Goal: Task Accomplishment & Management: Manage account settings

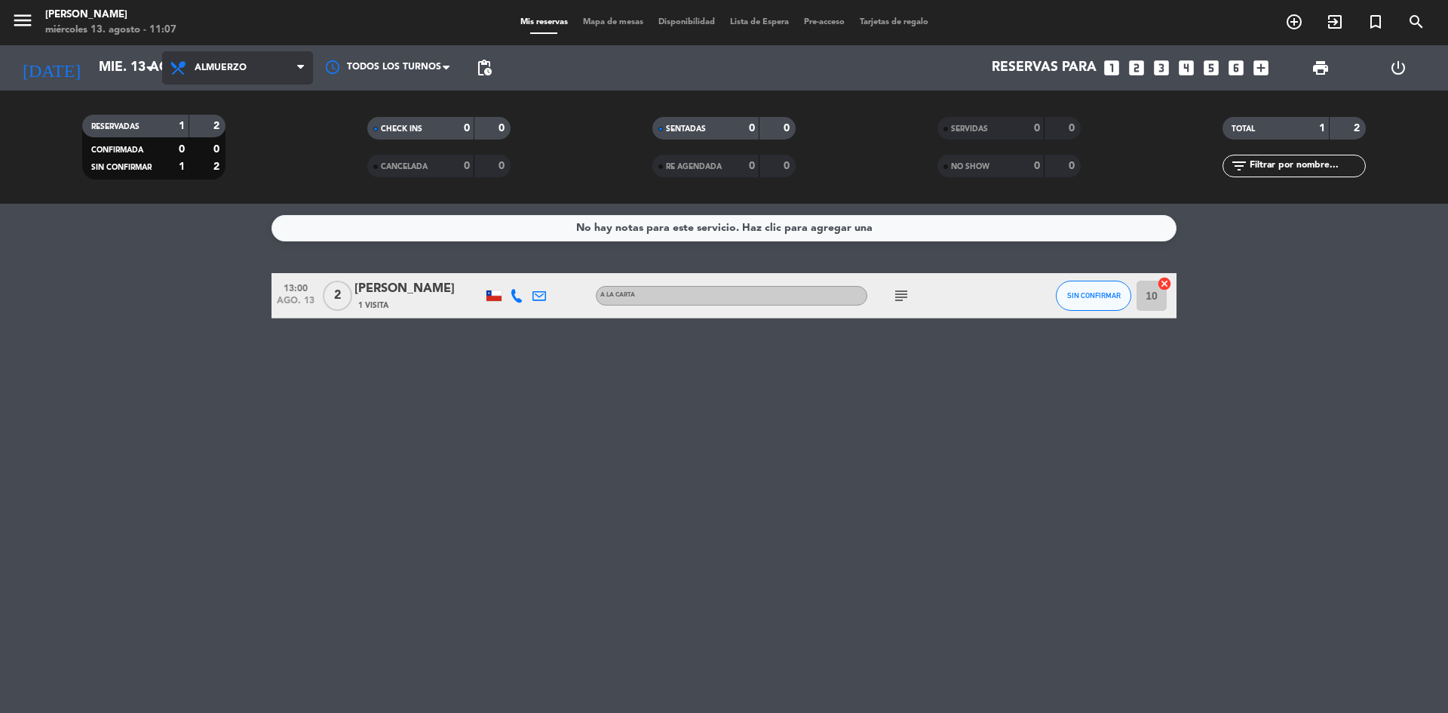
click at [239, 64] on span "Almuerzo" at bounding box center [221, 68] width 52 height 11
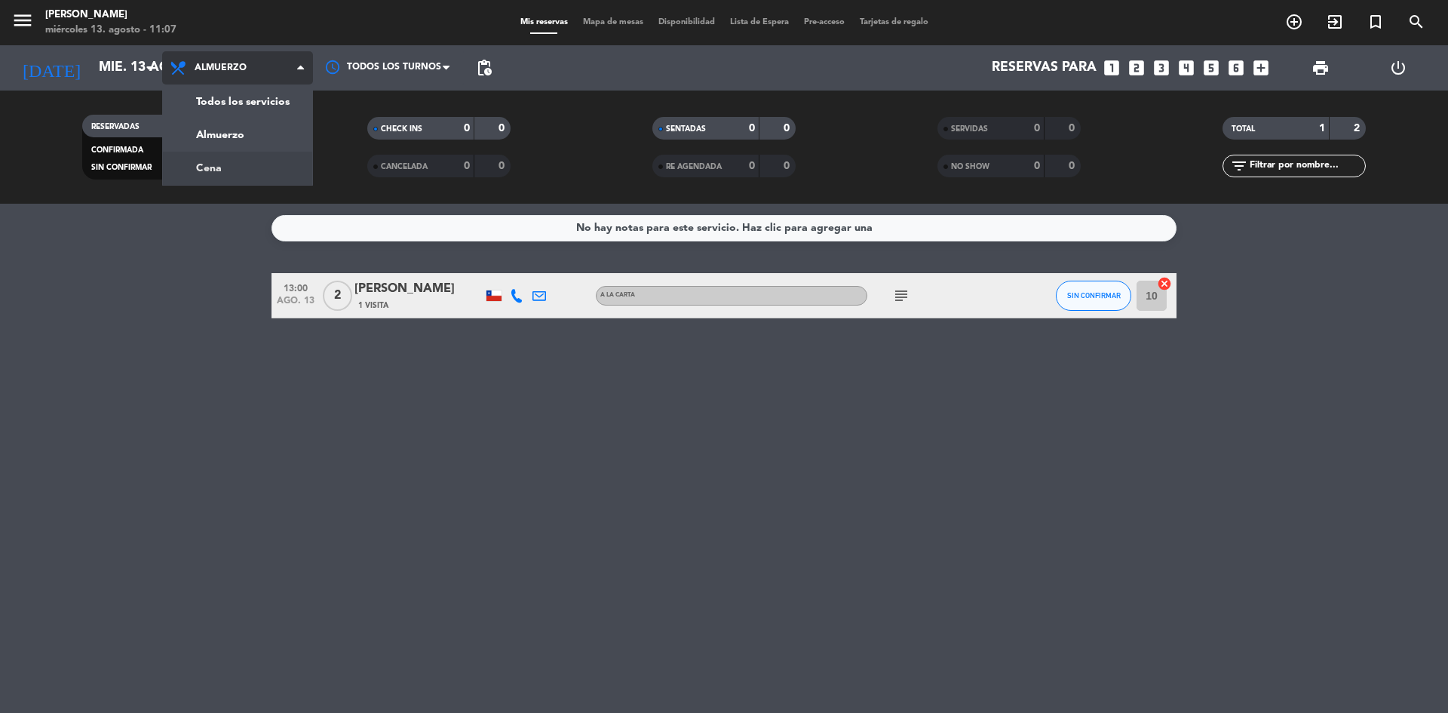
click at [234, 173] on div "menu Sumoku Nikkei [DATE] 13. agosto - 11:07 Mis reservas Mapa de mesas Disponi…" at bounding box center [724, 102] width 1448 height 204
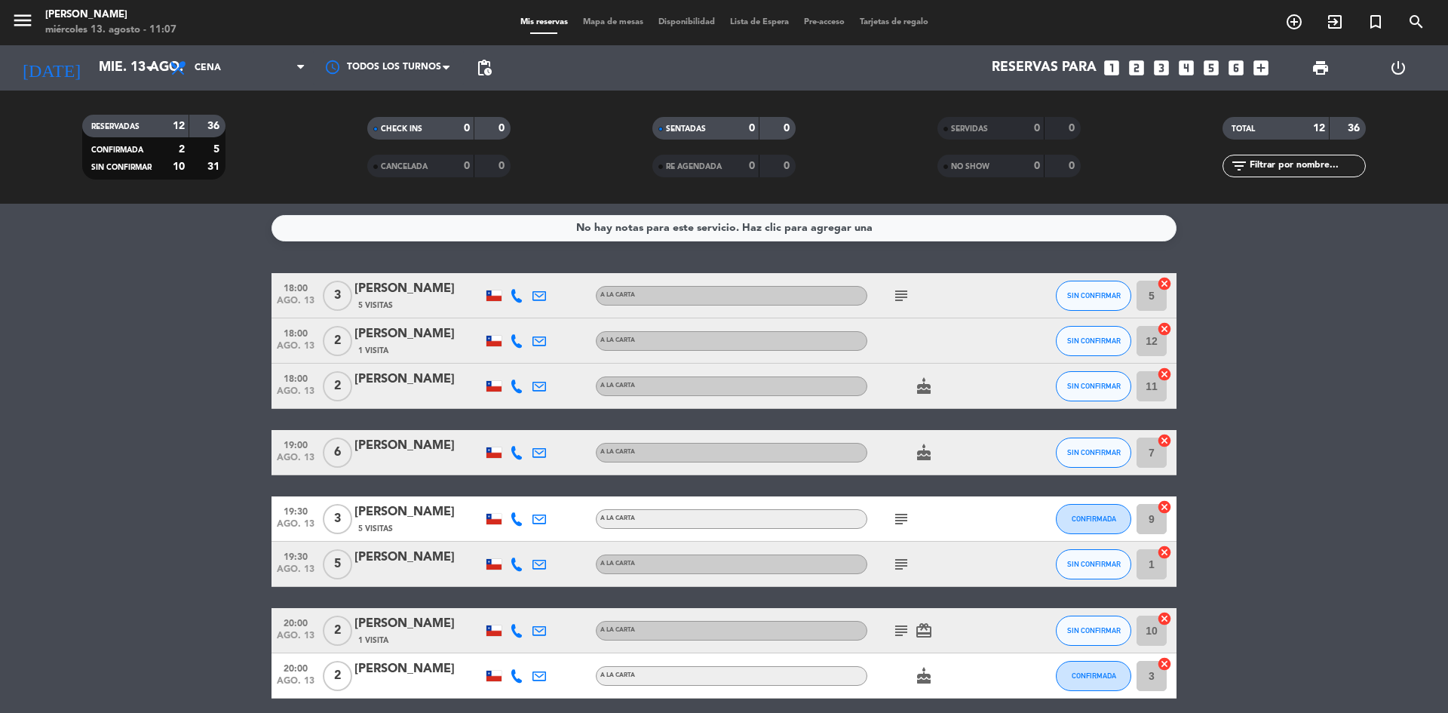
click at [93, 296] on bookings-row "18:00 [DATE] 3 [PERSON_NAME] 5 Visitas A LA CARTA subject SIN CONFIRMAR 5 cance…" at bounding box center [724, 597] width 1448 height 649
click at [240, 44] on div "menu Sumoku Nikkei [DATE] 13. agosto - 11:07 Mis reservas Mapa de mesas Disponi…" at bounding box center [724, 22] width 1448 height 45
click at [240, 51] on span "Cena" at bounding box center [237, 67] width 151 height 33
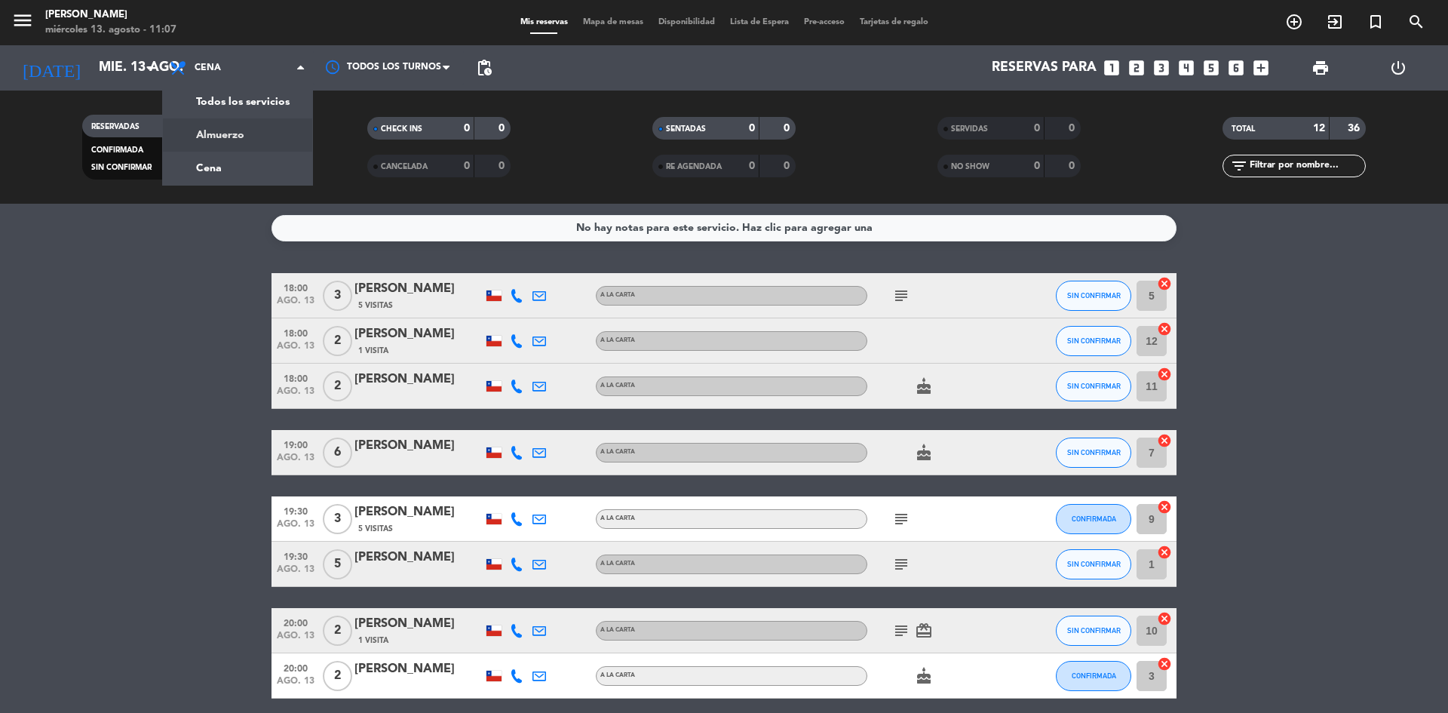
click at [249, 123] on div "menu Sumoku Nikkei [DATE] 13. agosto - 11:07 Mis reservas Mapa de mesas Disponi…" at bounding box center [724, 102] width 1448 height 204
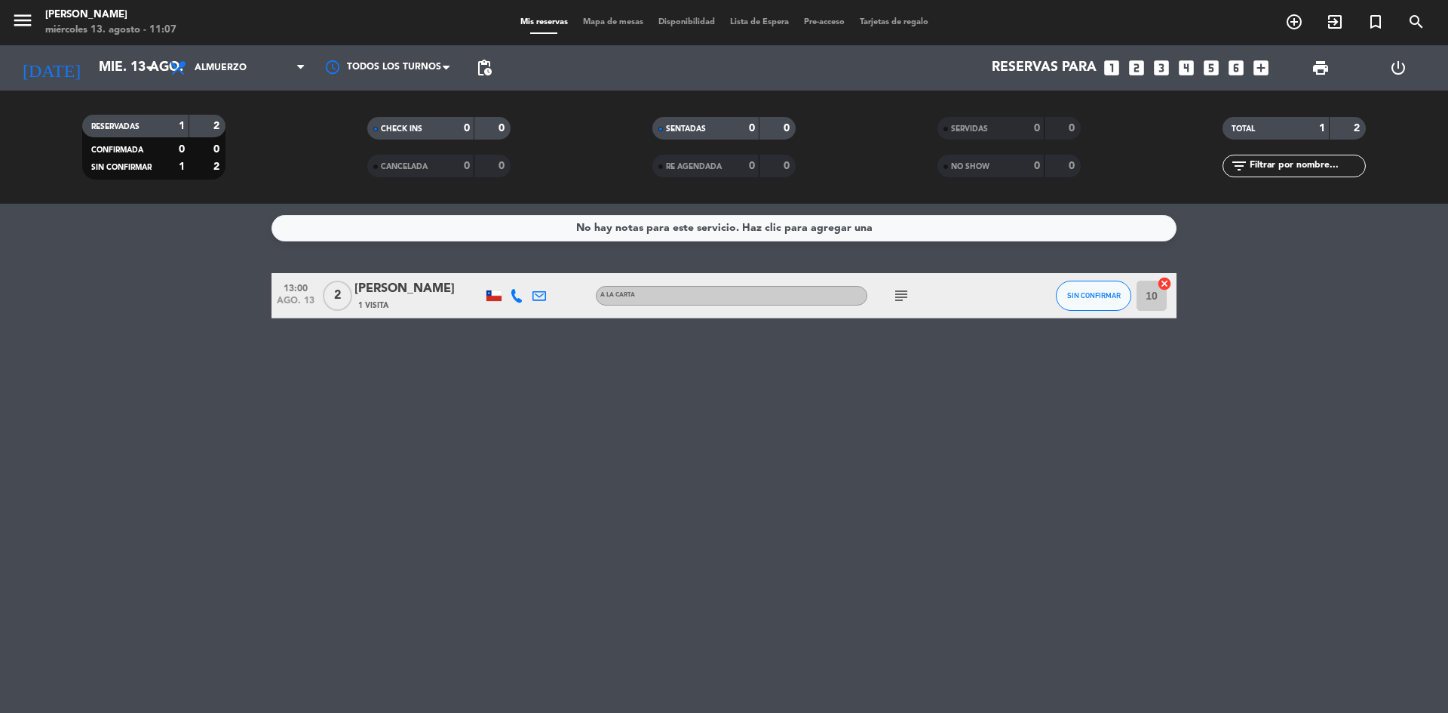
click at [910, 294] on span "subject" at bounding box center [901, 296] width 23 height 18
click at [898, 293] on icon "subject" at bounding box center [901, 296] width 18 height 18
click at [810, 420] on div "No hay notas para este servicio. Haz clic para agregar una 13:00 [DATE] 2 [PERS…" at bounding box center [724, 458] width 1448 height 509
